Goal: Information Seeking & Learning: Learn about a topic

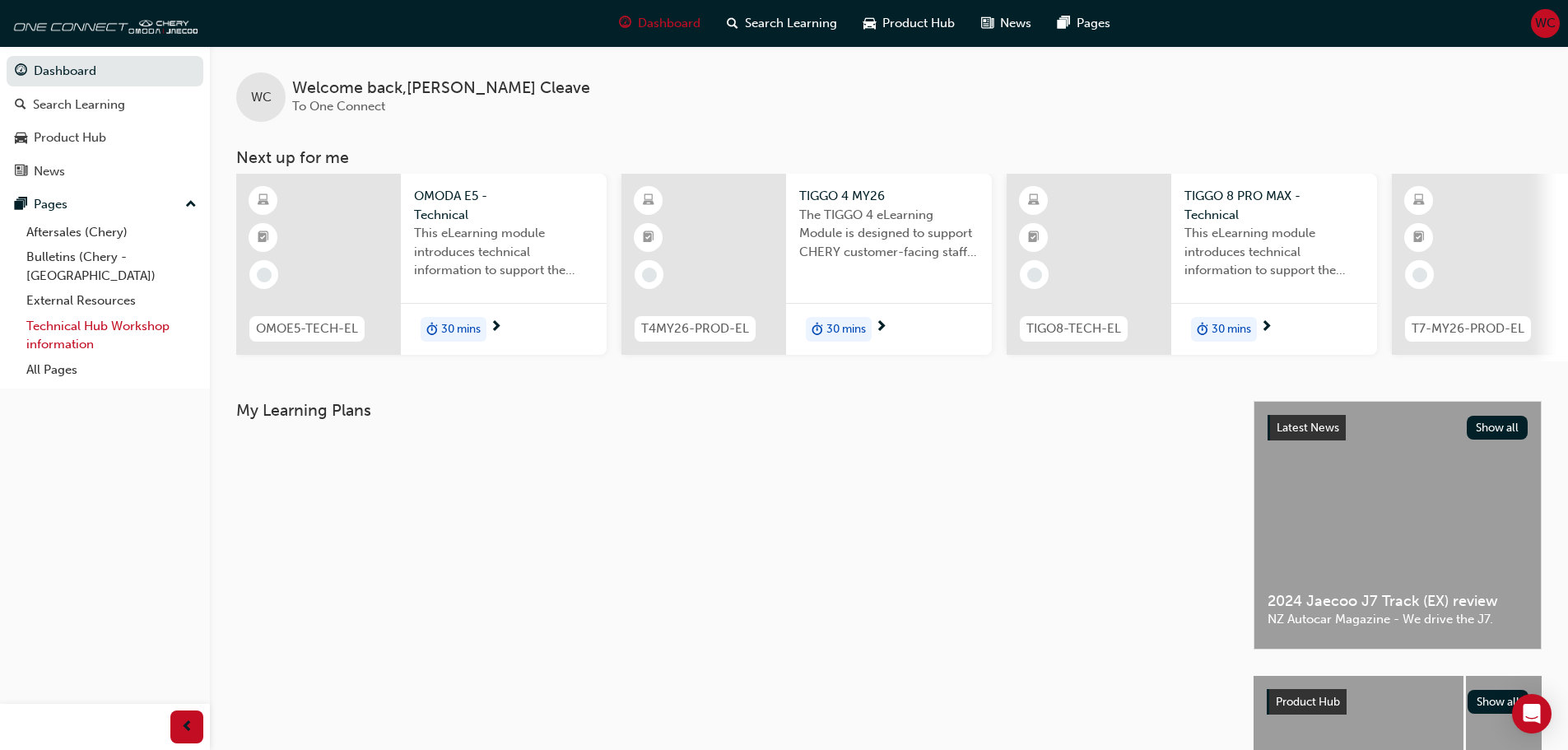
click at [65, 316] on link "Technical Hub Workshop information" at bounding box center [111, 334] width 183 height 43
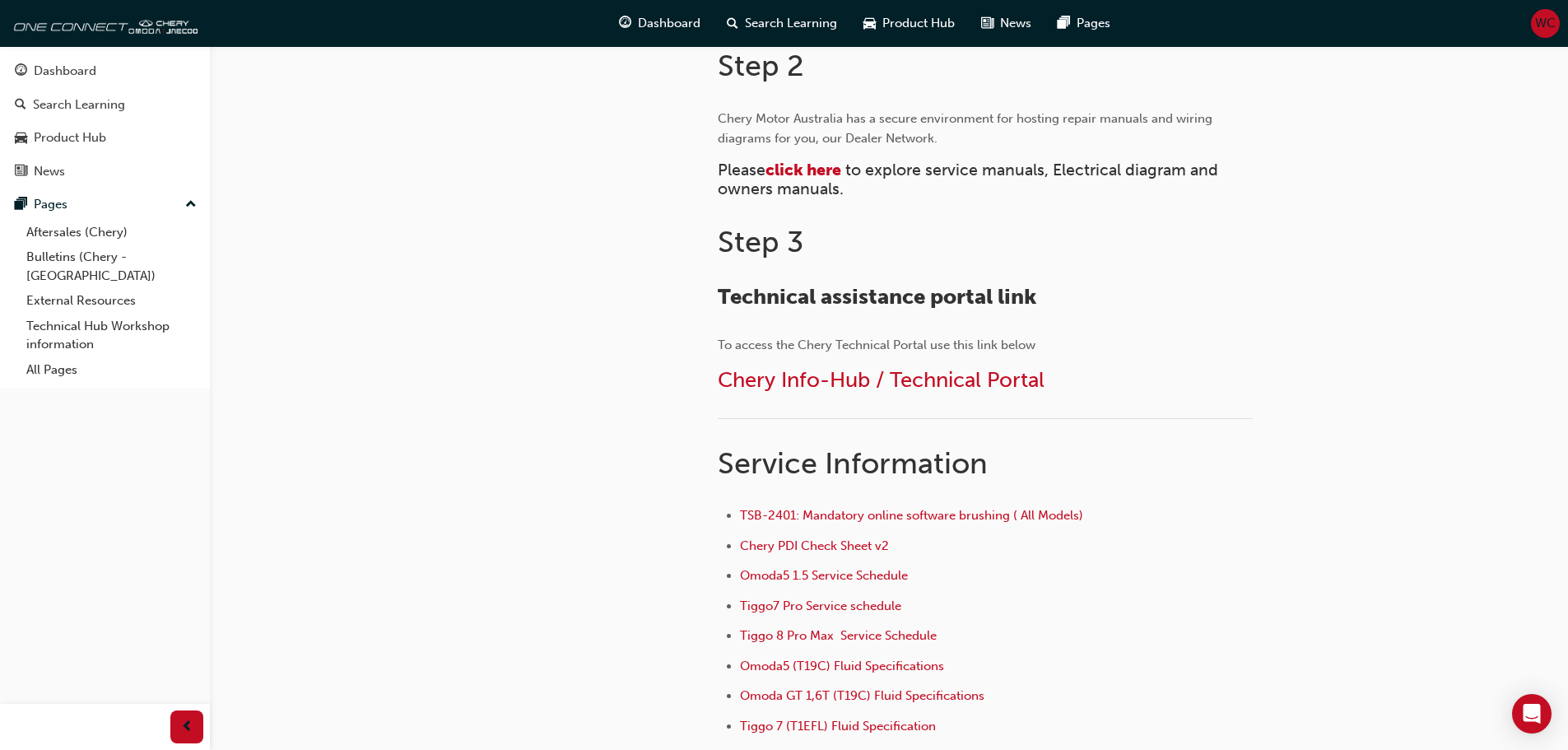
scroll to position [741, 0]
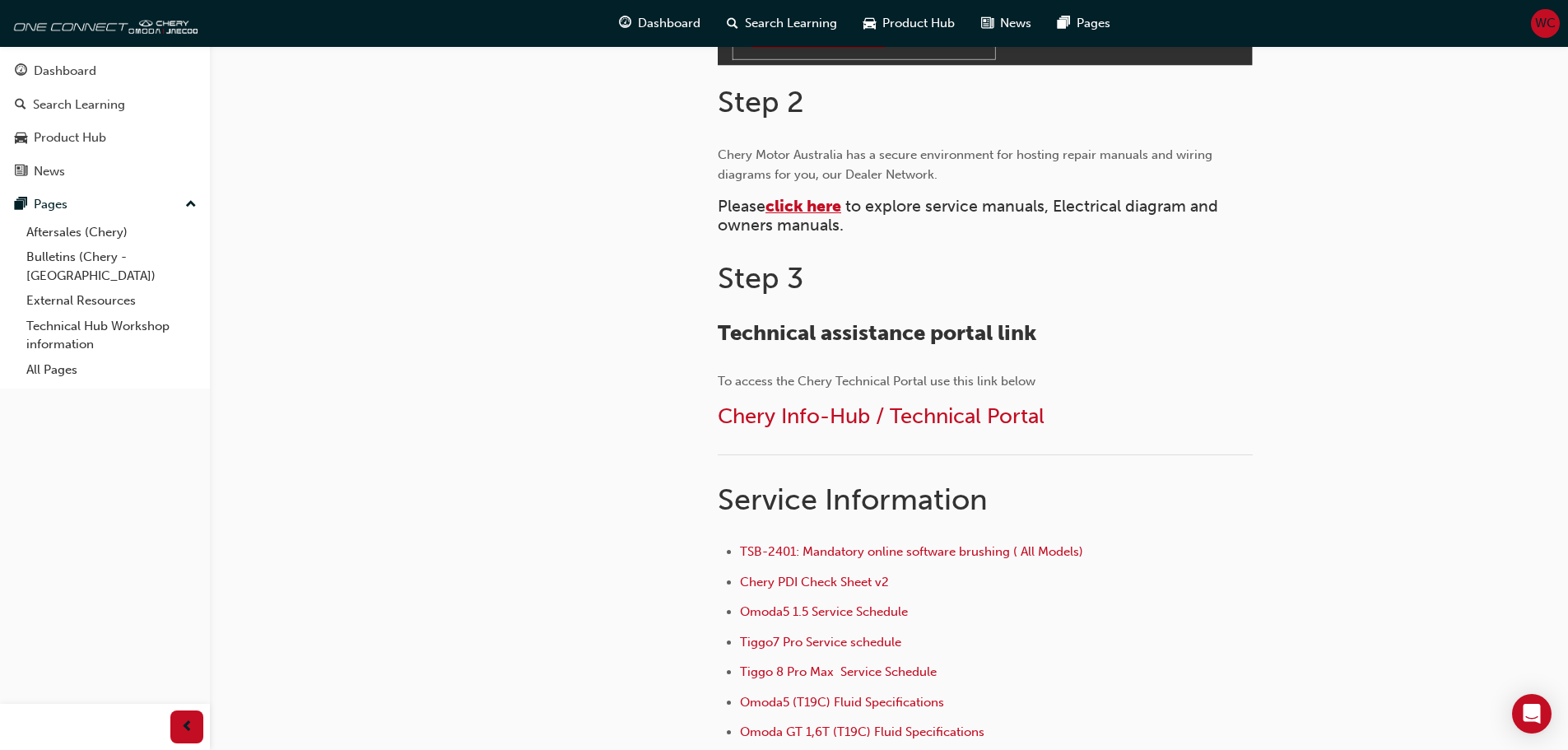
click at [802, 205] on span "click here" at bounding box center [803, 206] width 76 height 19
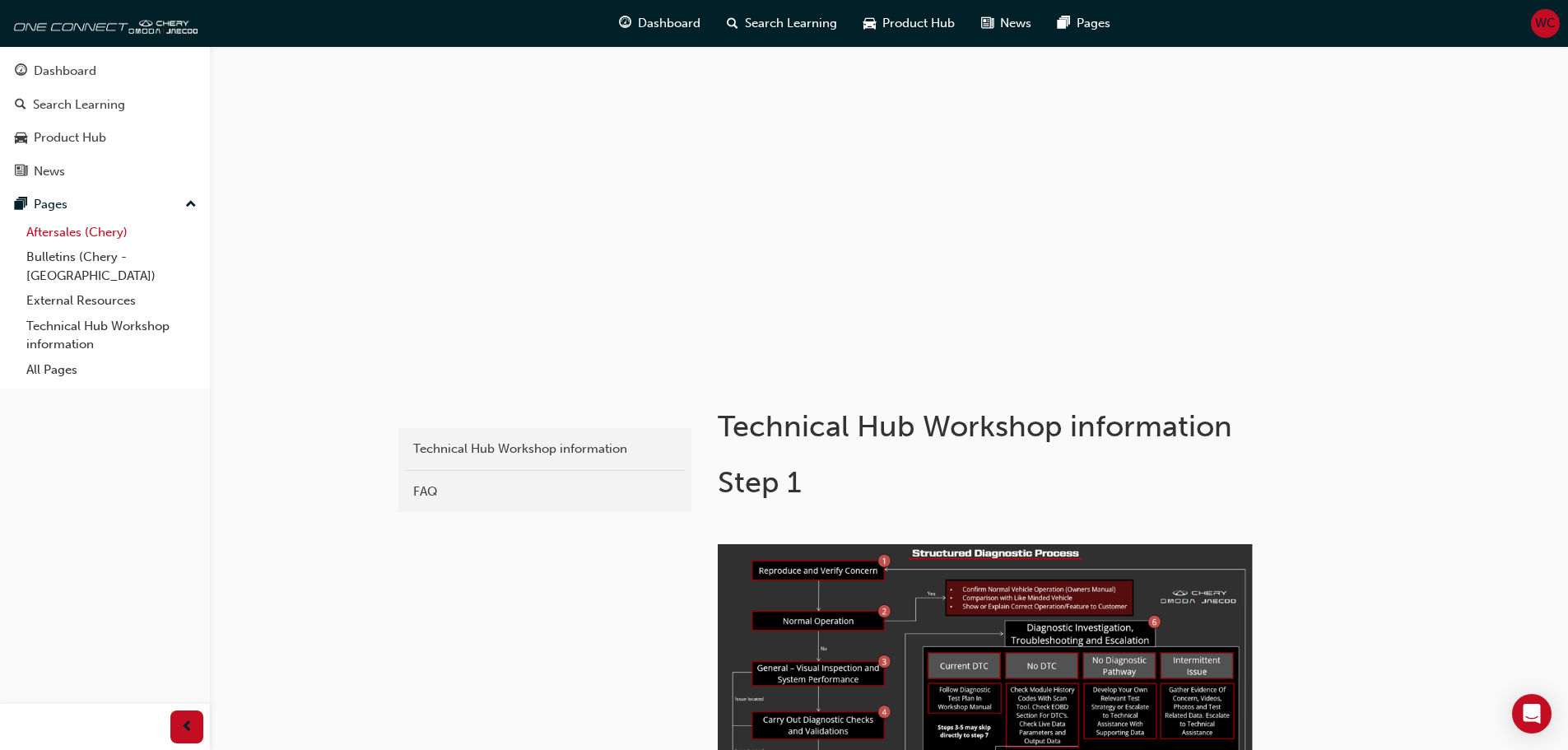
click at [73, 229] on link "Aftersales (Chery)" at bounding box center [111, 233] width 183 height 26
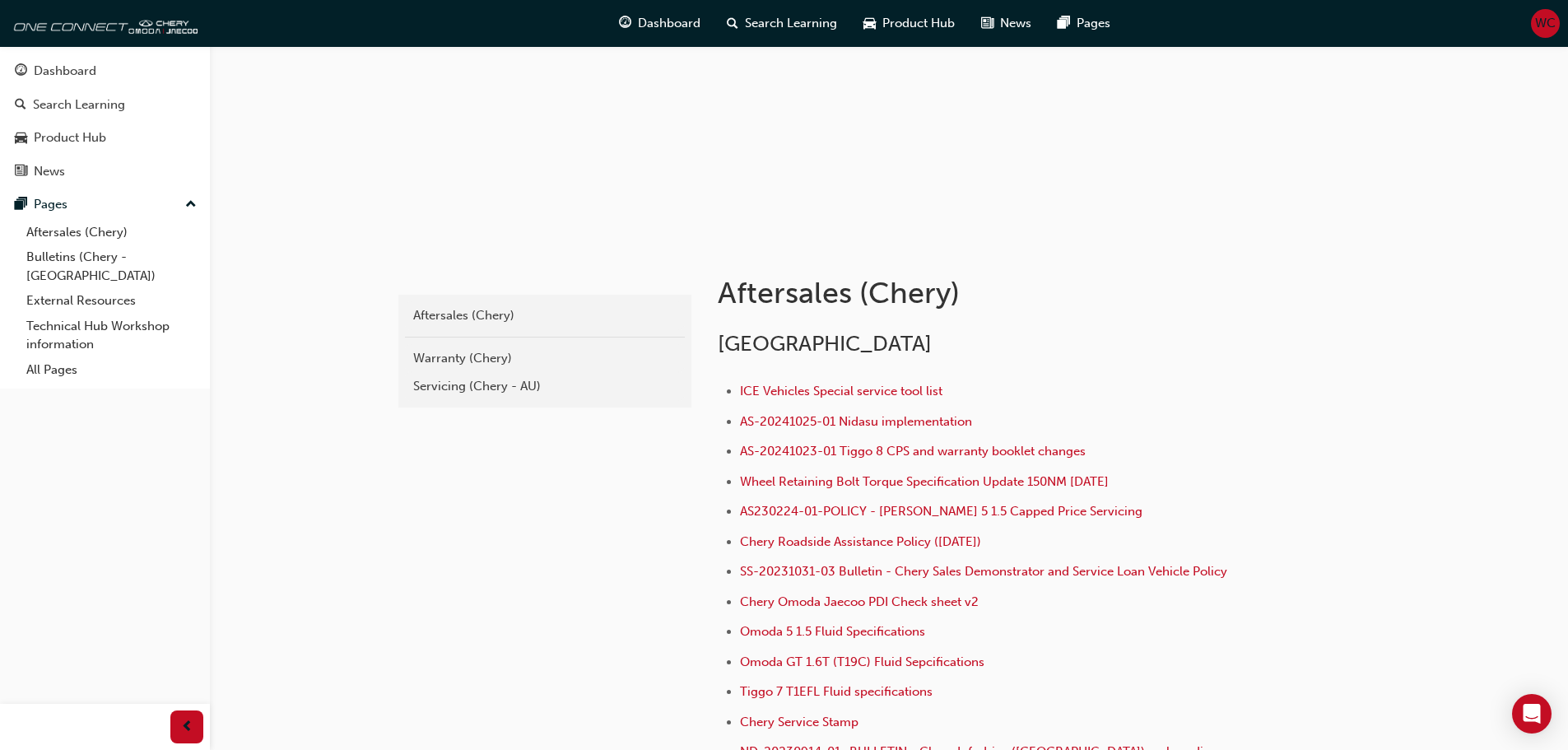
scroll to position [165, 0]
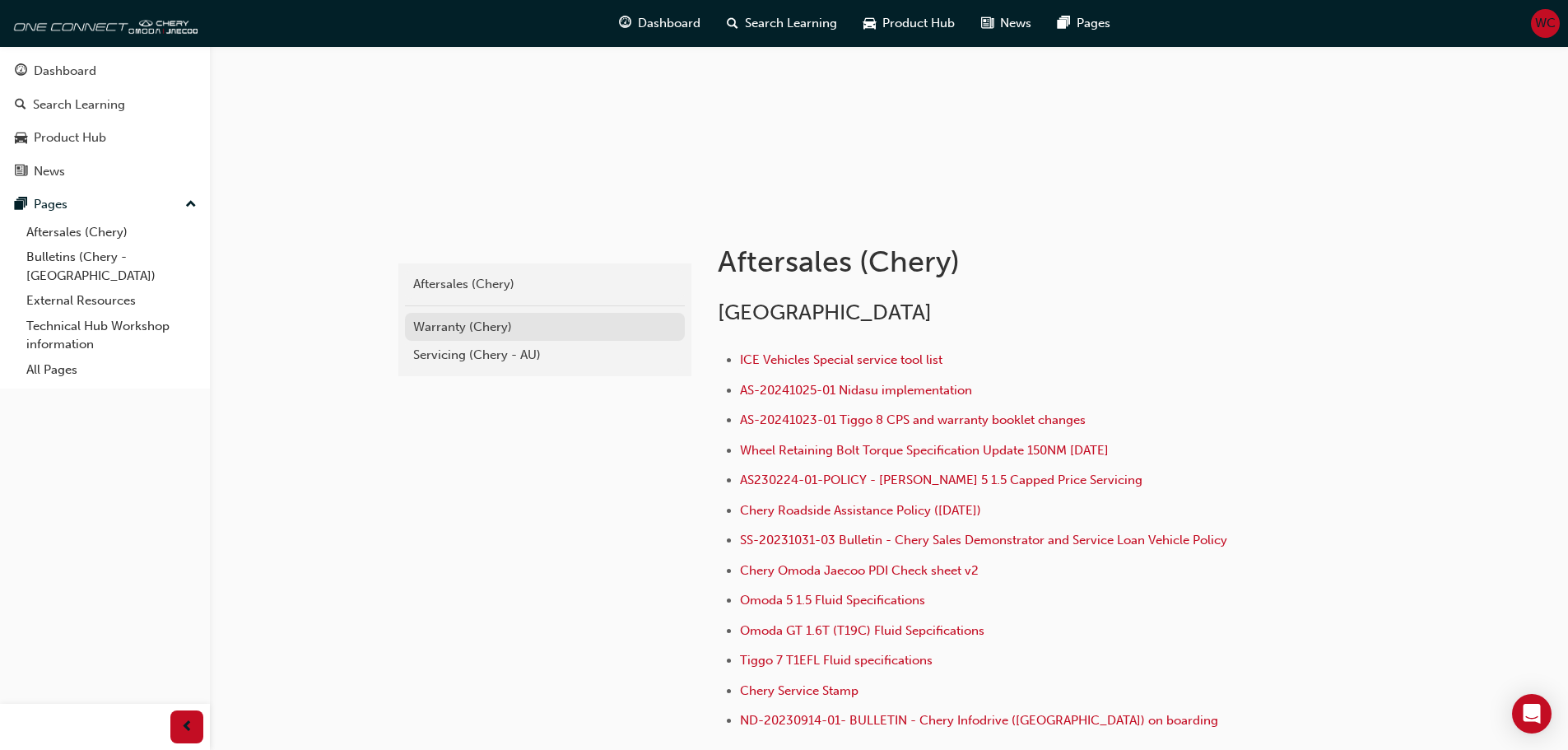
click at [456, 324] on div "Warranty (Chery)" at bounding box center [544, 327] width 263 height 19
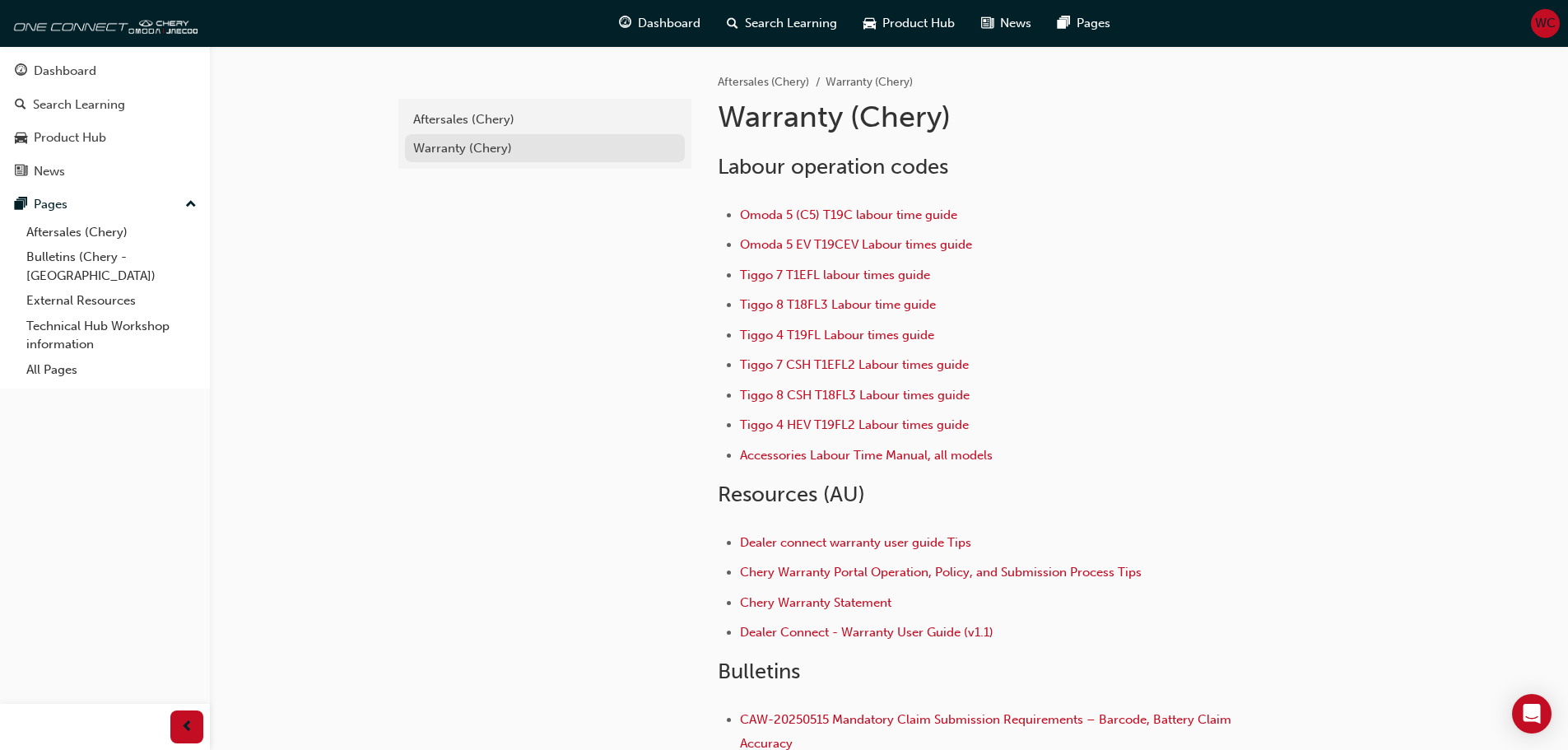
click at [439, 150] on div "Warranty (Chery)" at bounding box center [544, 148] width 263 height 19
click at [442, 122] on div "Aftersales (Chery)" at bounding box center [544, 120] width 263 height 19
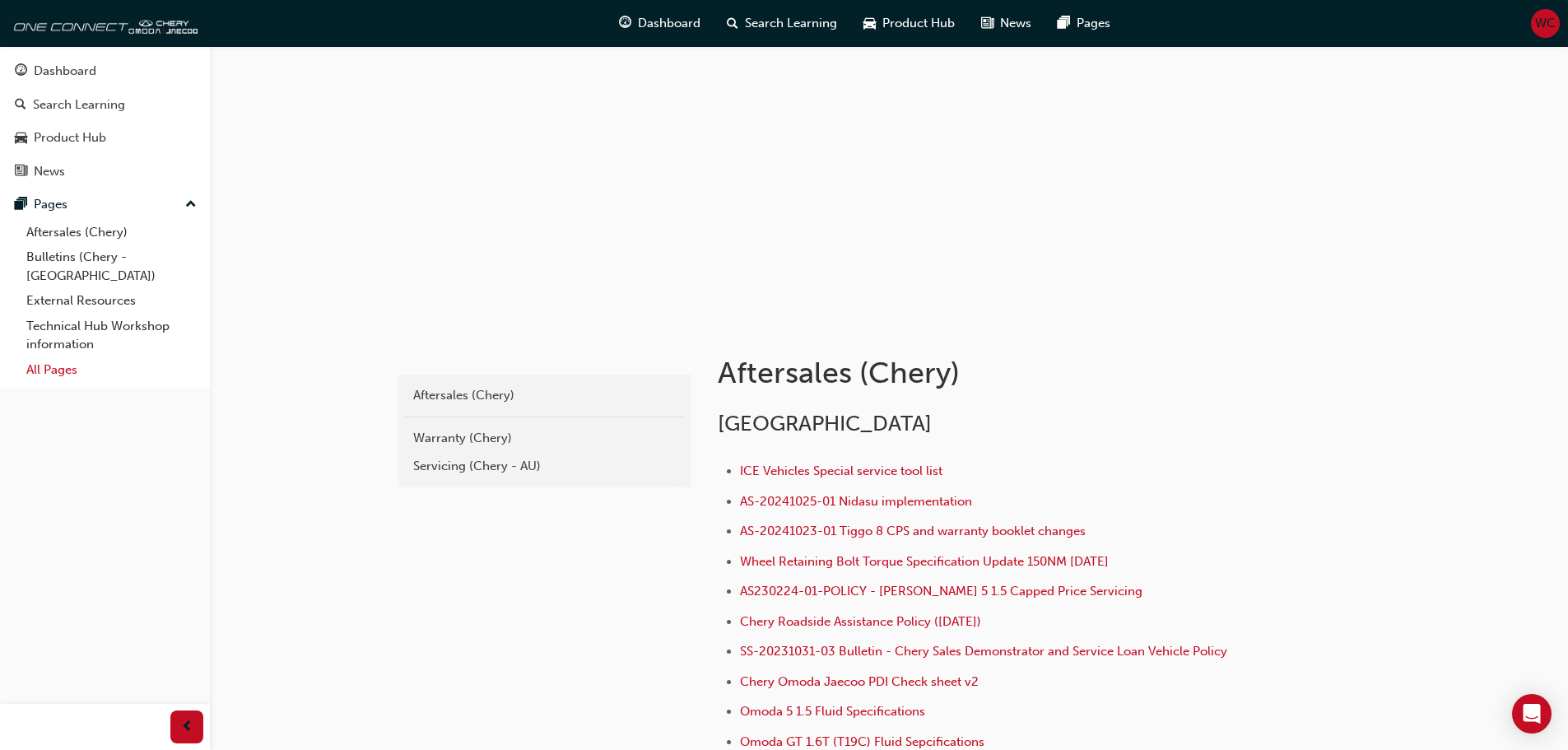
scroll to position [82, 0]
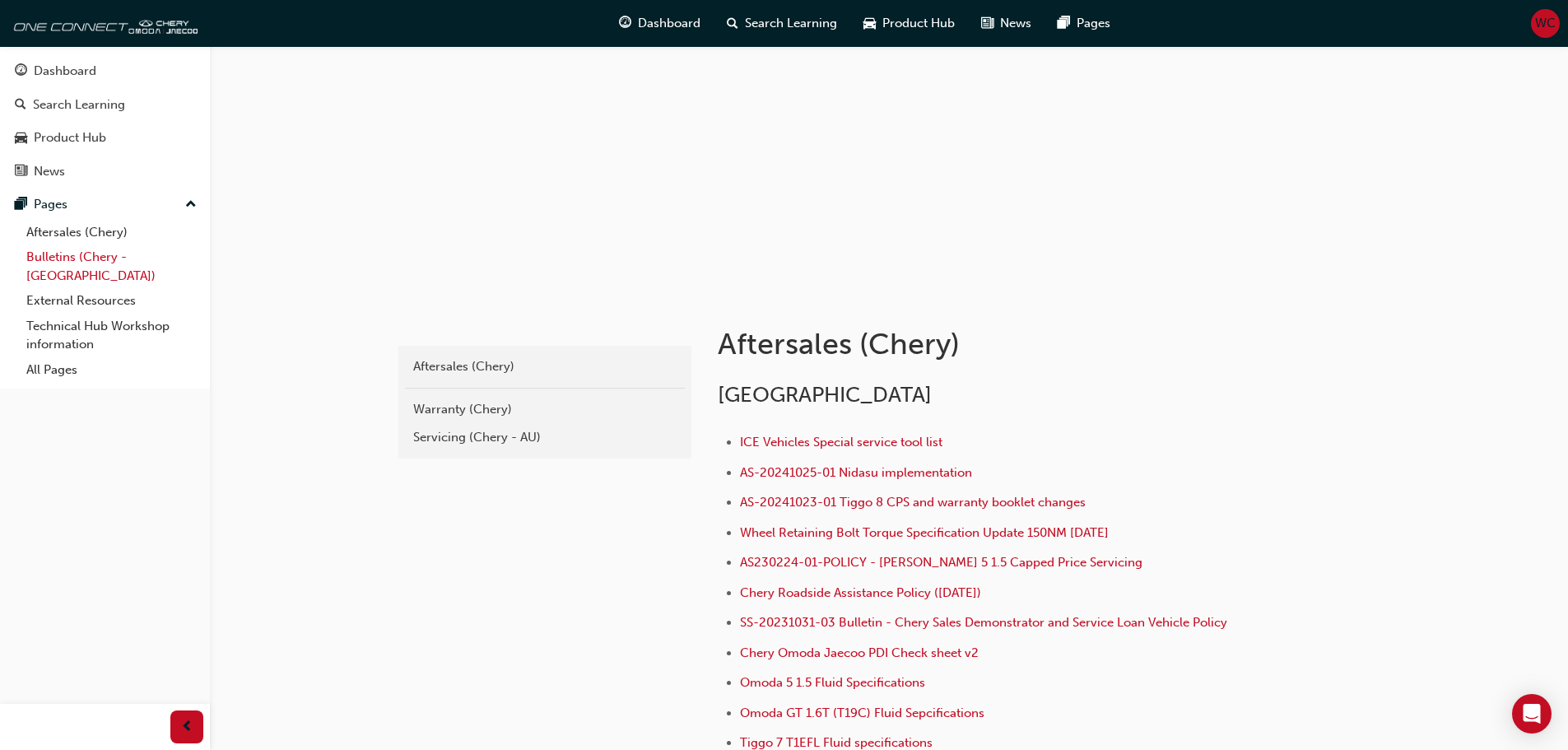
click at [57, 254] on link "Bulletins (Chery - [GEOGRAPHIC_DATA])" at bounding box center [111, 265] width 183 height 43
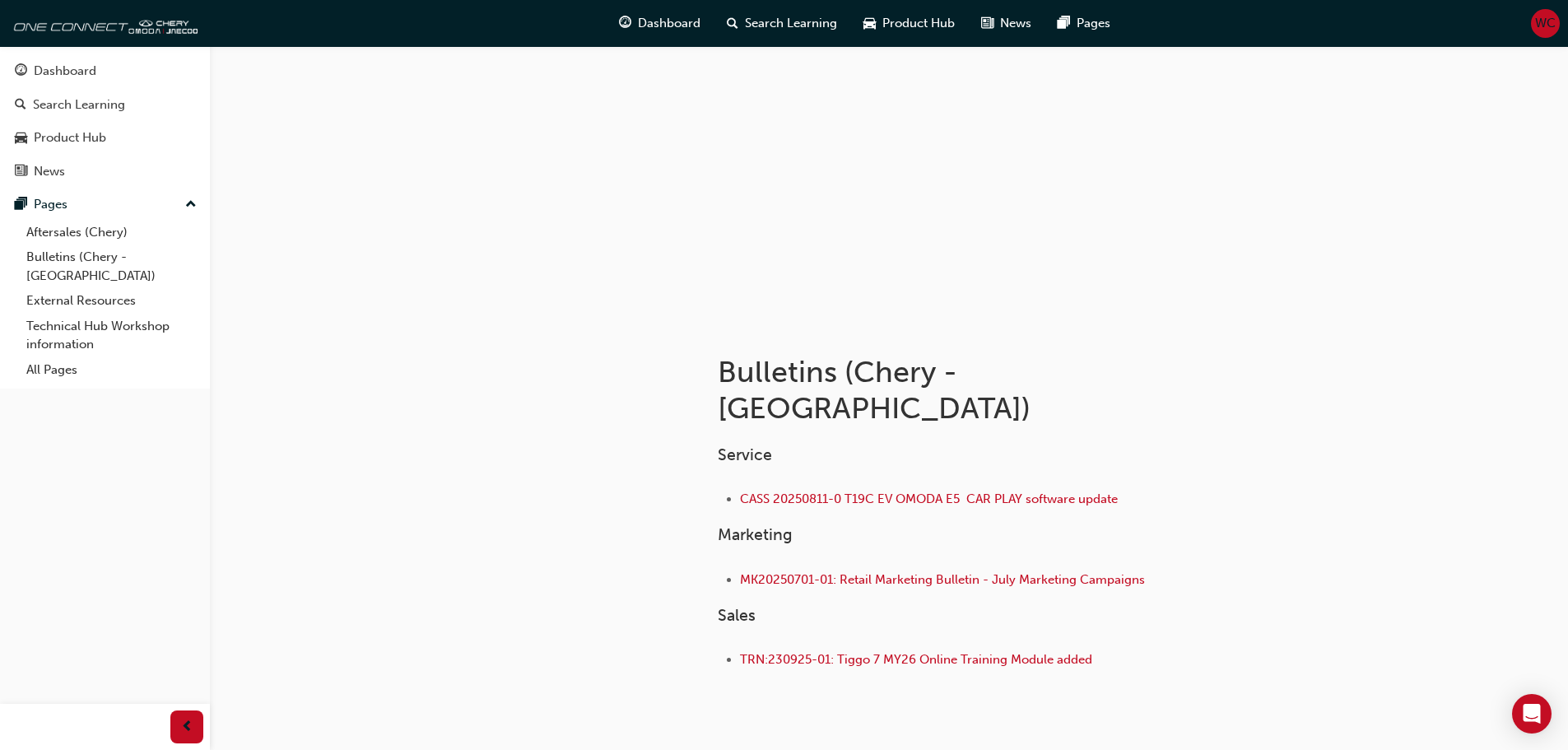
scroll to position [82, 0]
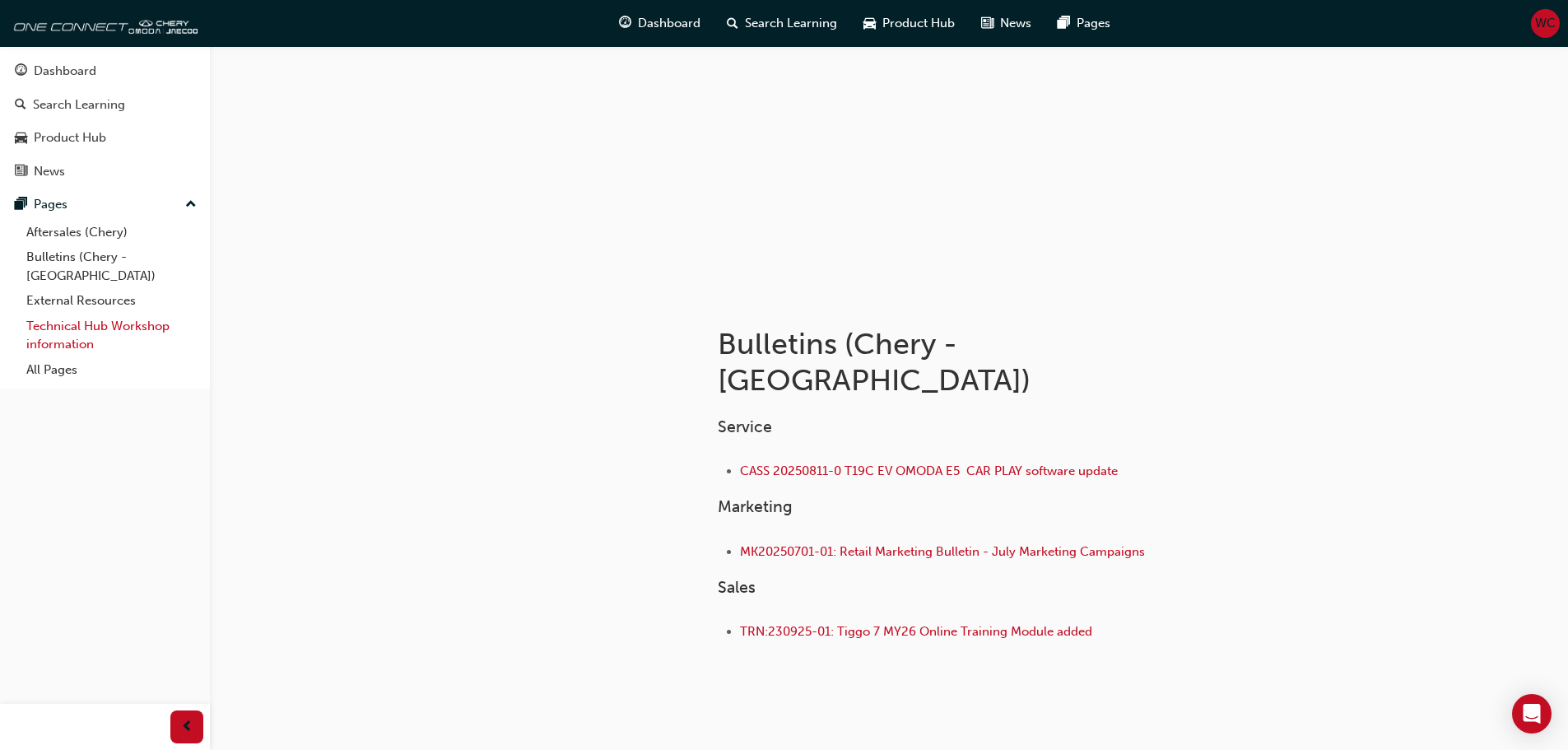
click at [74, 315] on link "Technical Hub Workshop information" at bounding box center [111, 334] width 183 height 43
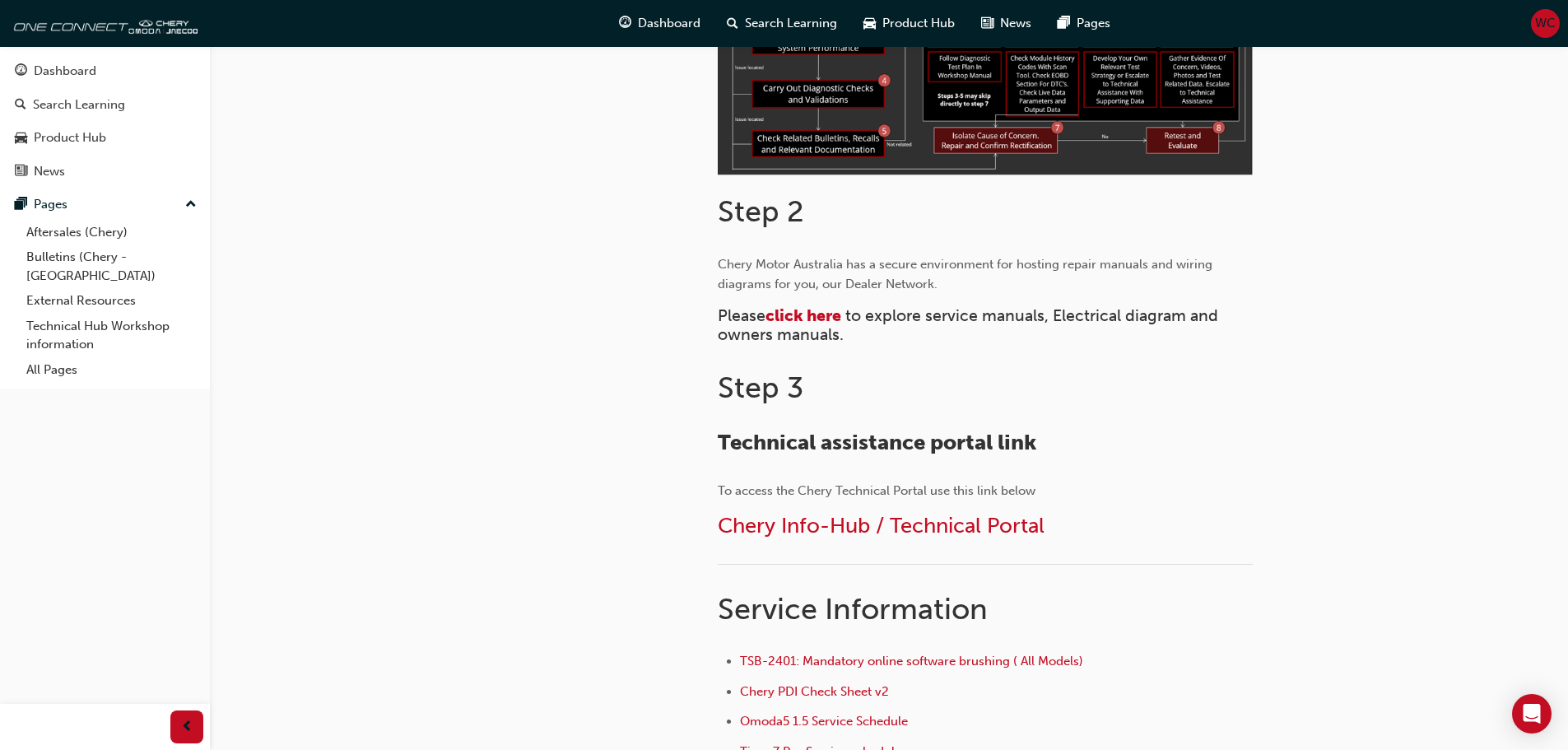
scroll to position [659, 0]
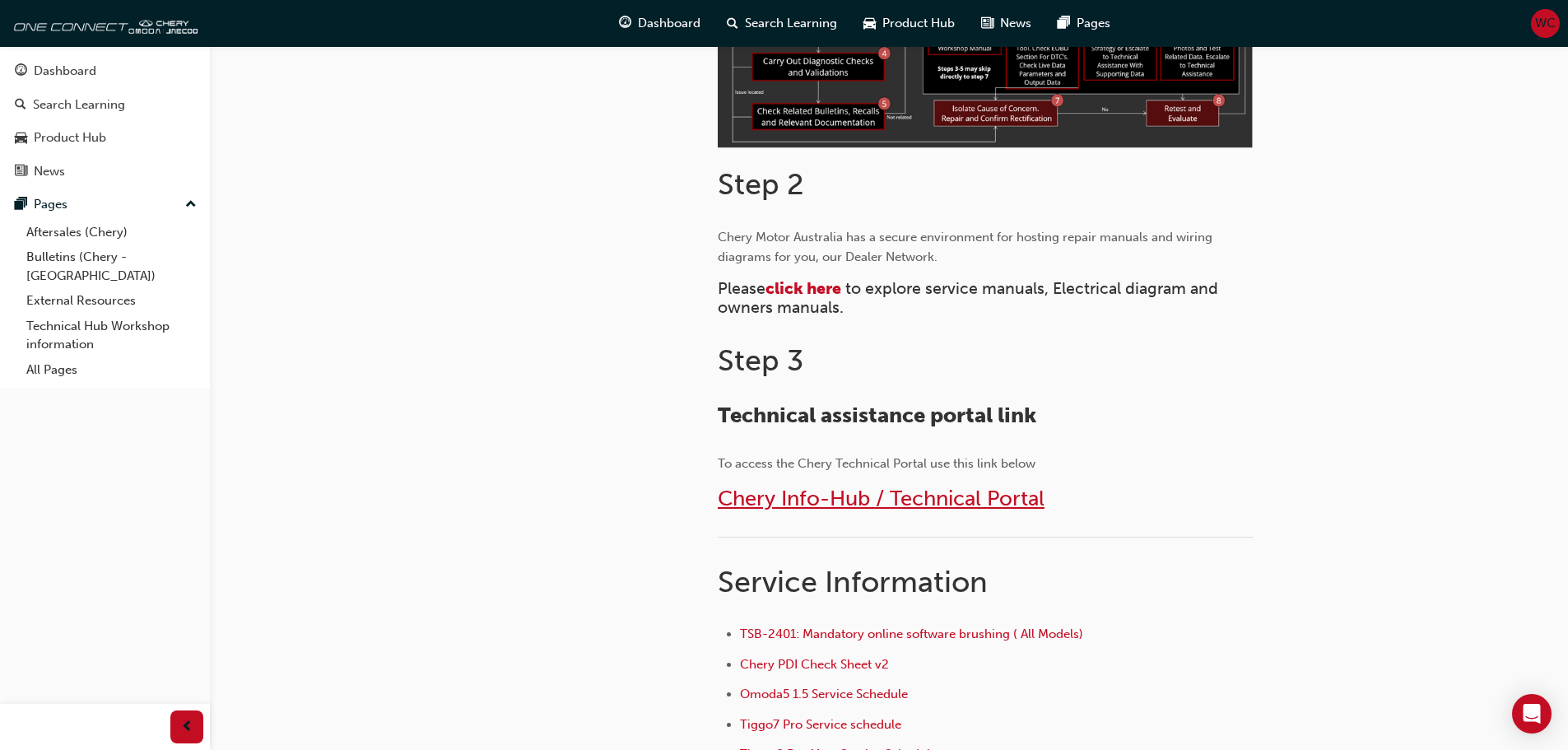
click at [851, 495] on span "Chery Info-Hub / Technical Portal" at bounding box center [881, 498] width 327 height 26
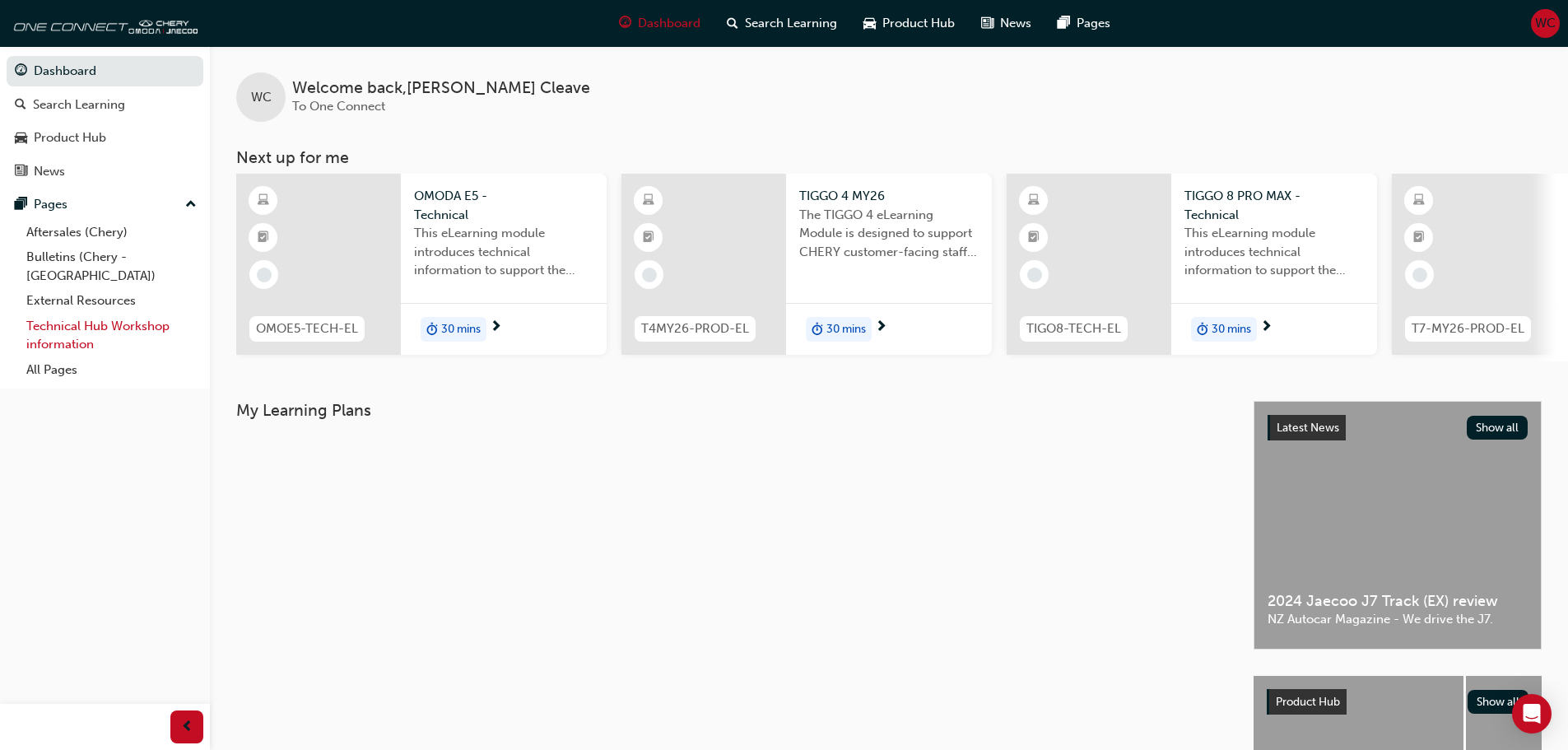
click at [78, 313] on link "Technical Hub Workshop information" at bounding box center [111, 334] width 183 height 43
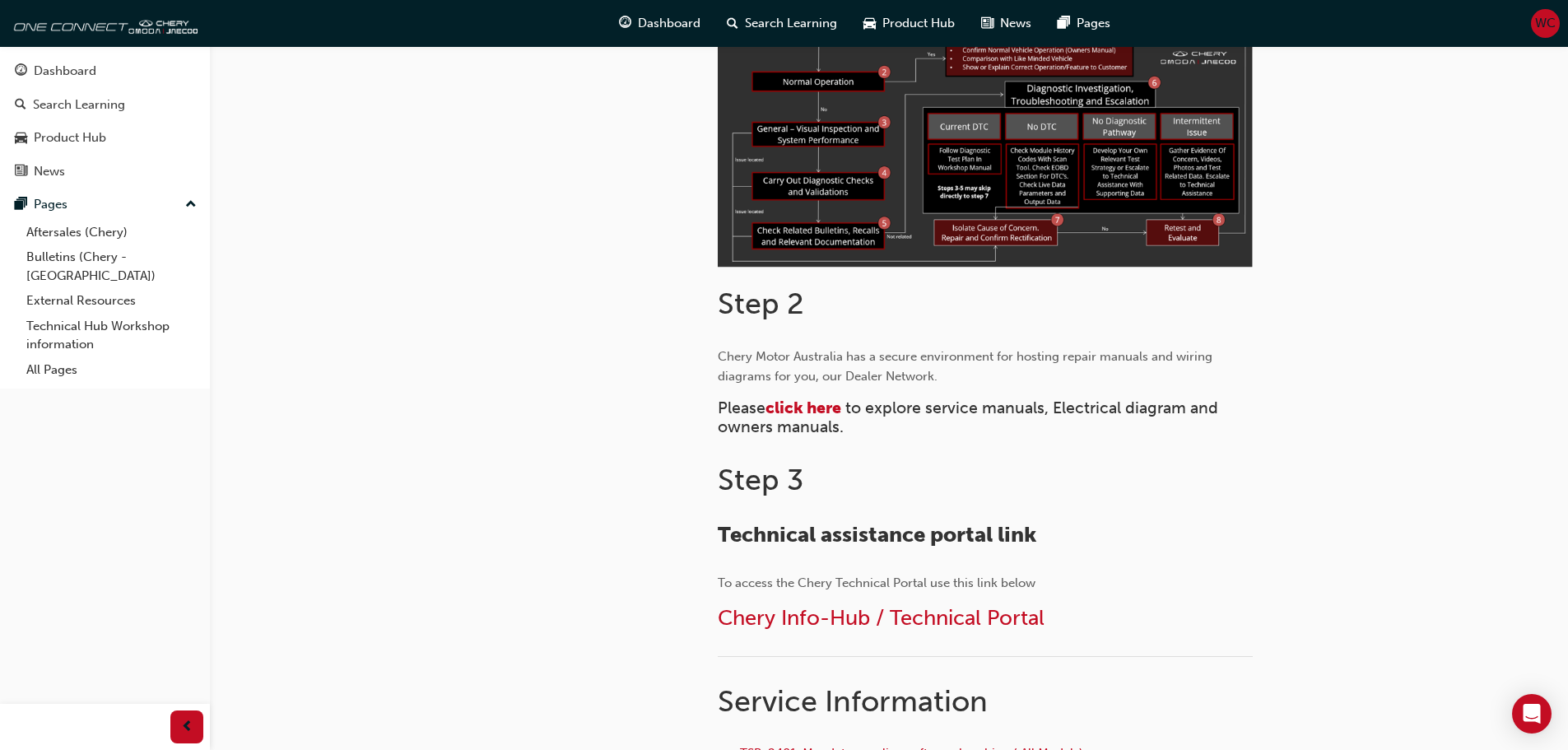
scroll to position [576, 0]
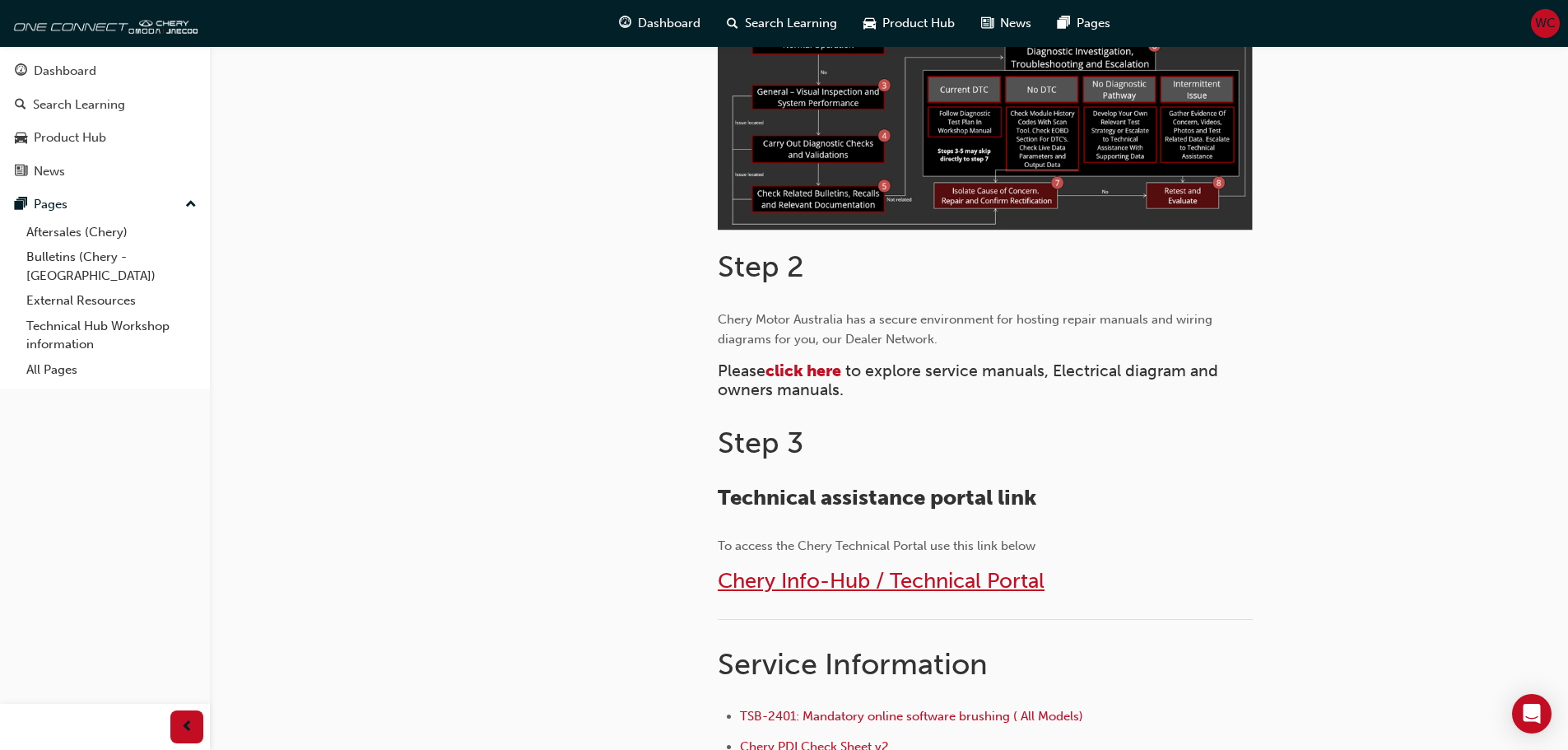
click at [926, 583] on span "Chery Info-Hub / Technical Portal" at bounding box center [881, 580] width 327 height 26
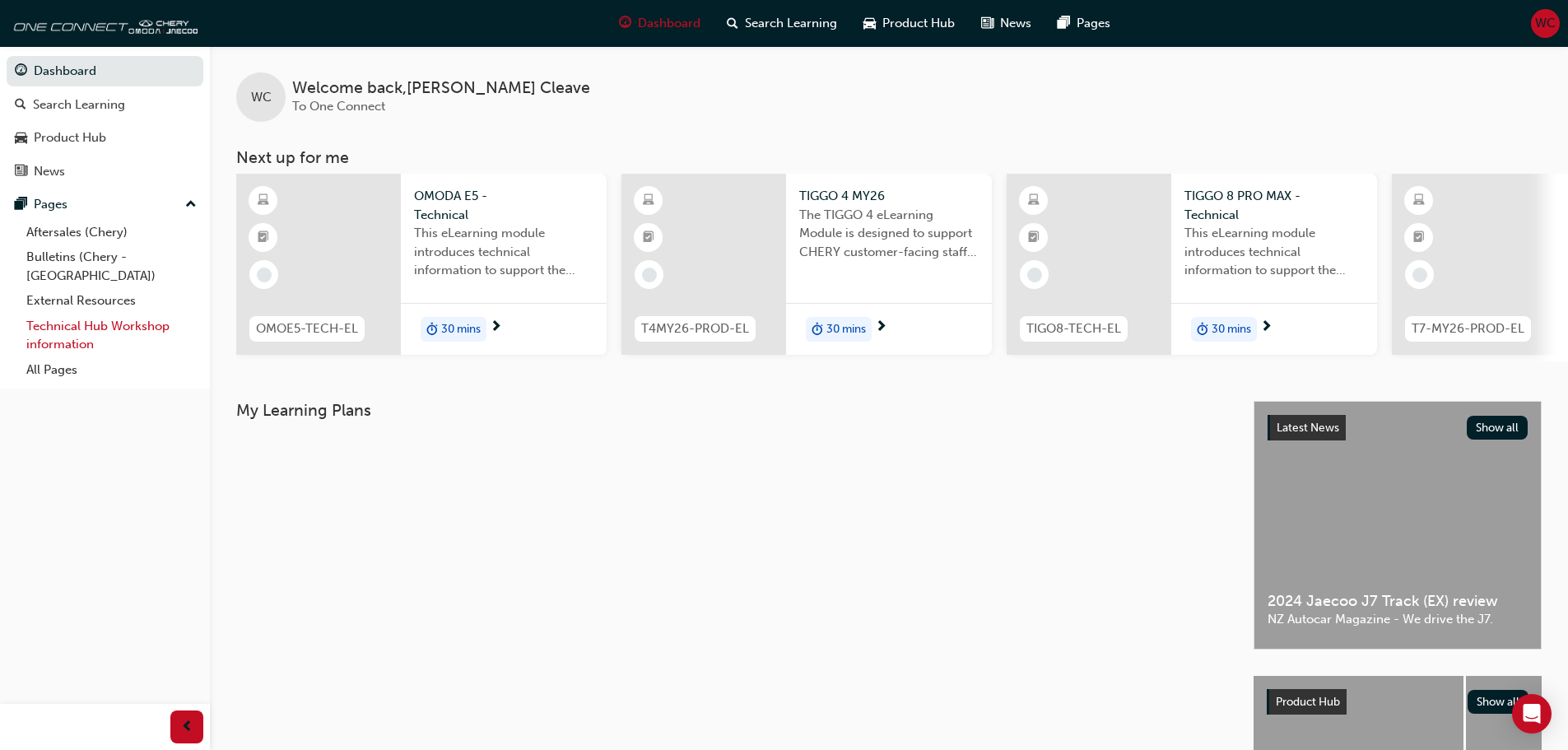
click at [61, 313] on link "Technical Hub Workshop information" at bounding box center [111, 334] width 183 height 43
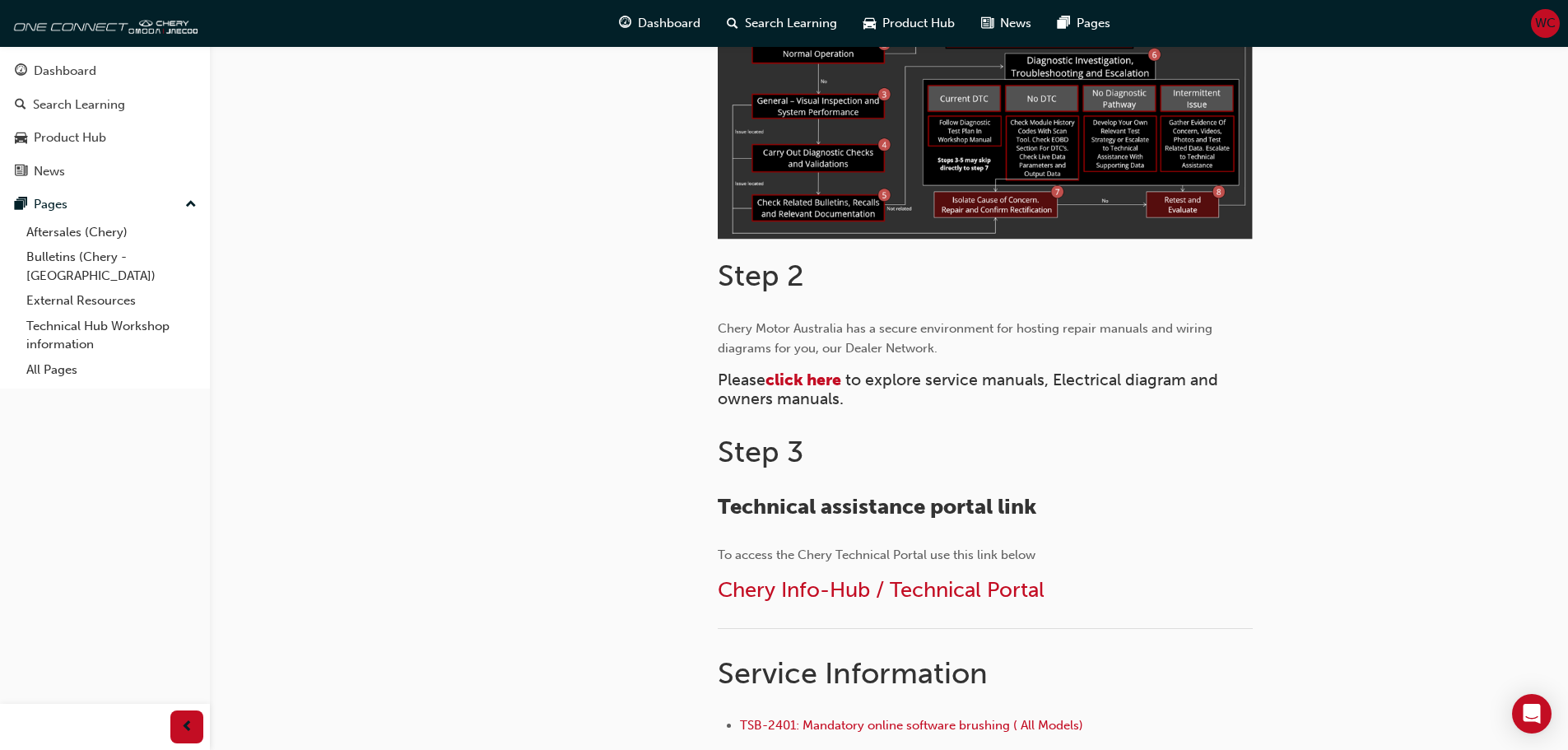
scroll to position [576, 0]
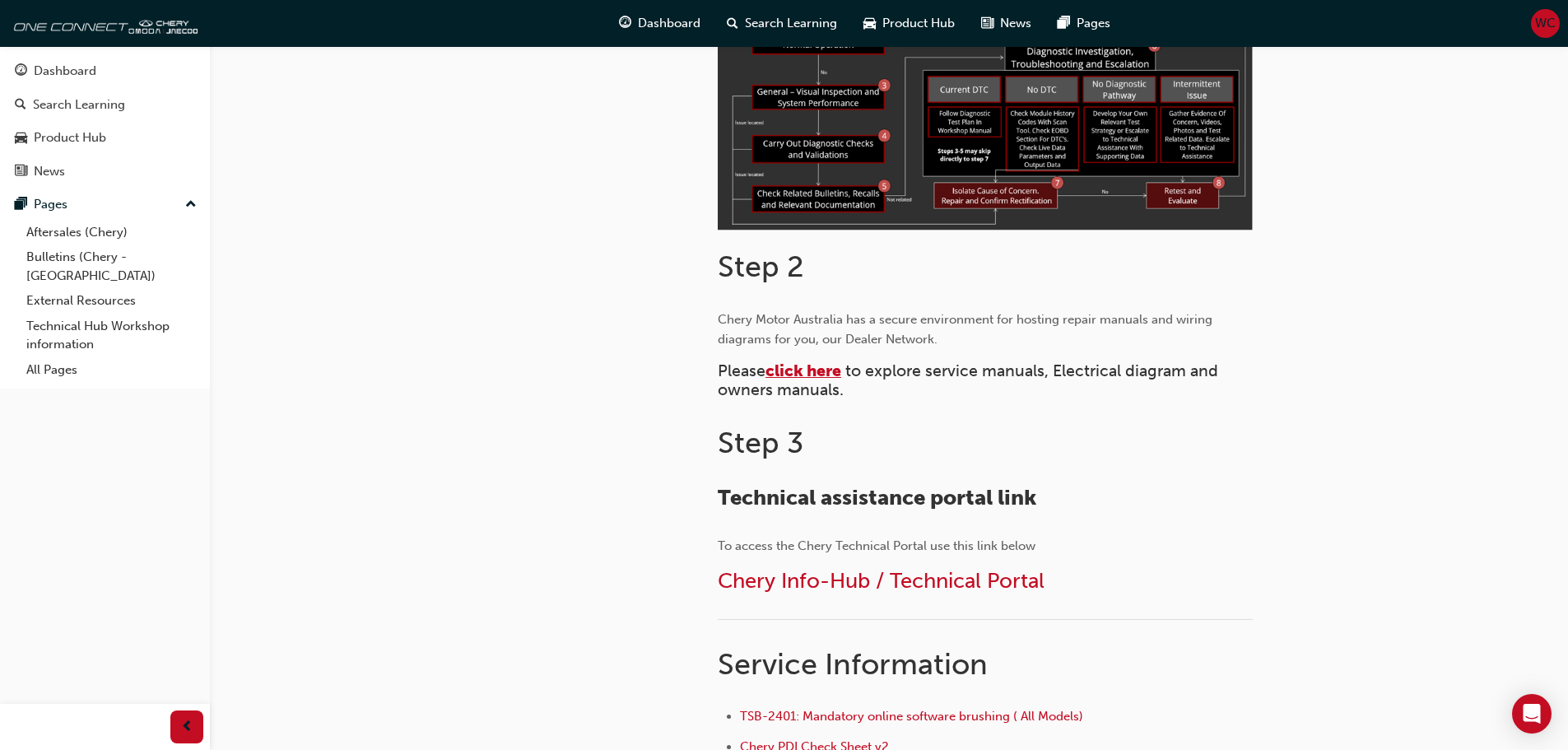
click at [826, 371] on span "click here" at bounding box center [803, 370] width 76 height 19
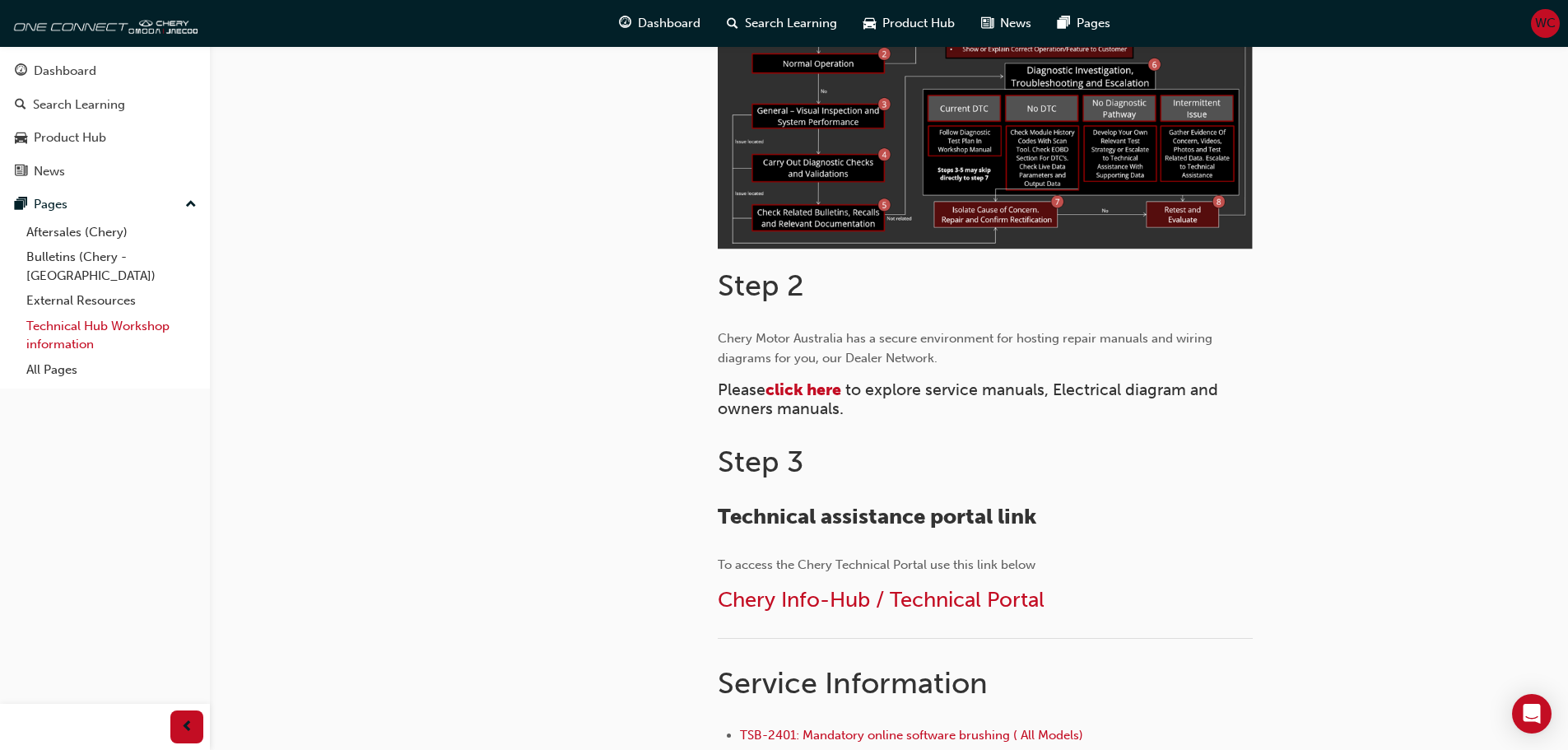
scroll to position [576, 0]
